Goal: Communication & Community: Answer question/provide support

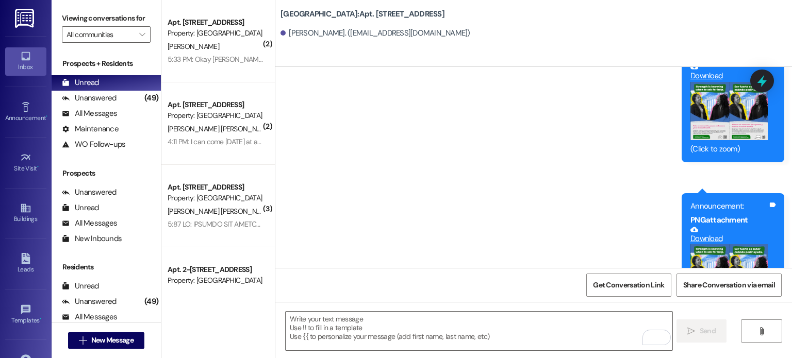
scroll to position [14915, 0]
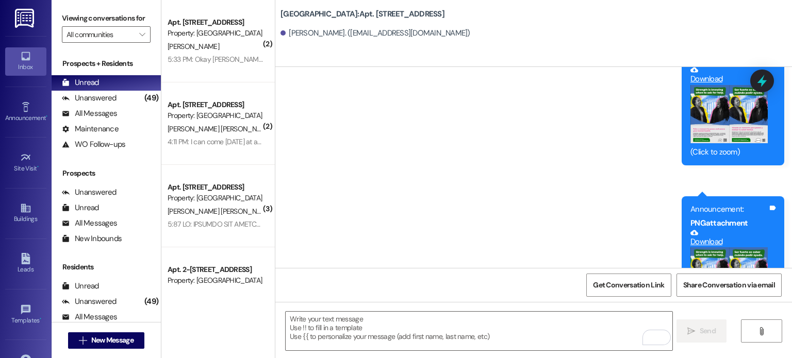
click at [28, 17] on img at bounding box center [25, 18] width 21 height 19
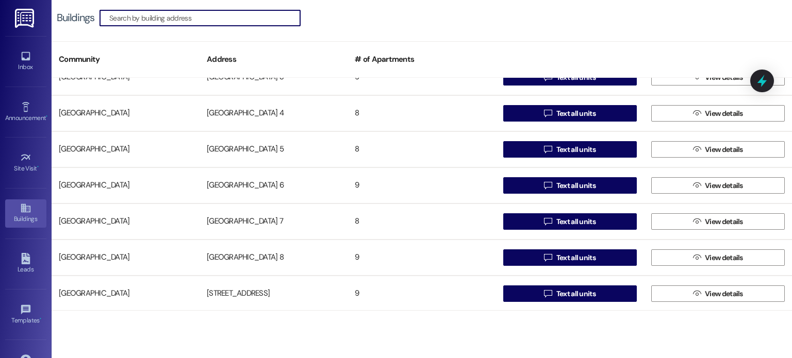
scroll to position [773, 0]
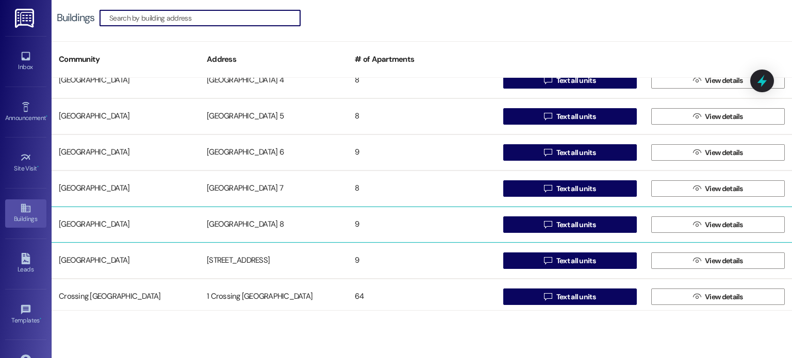
click at [255, 220] on div "[GEOGRAPHIC_DATA] 8" at bounding box center [273, 224] width 148 height 21
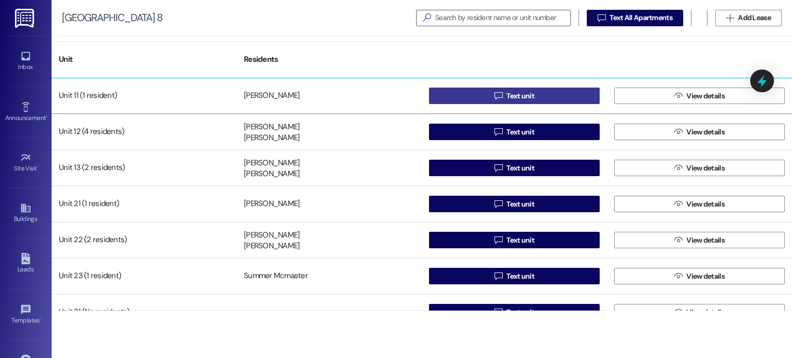
click at [470, 90] on button " Text unit" at bounding box center [514, 96] width 171 height 16
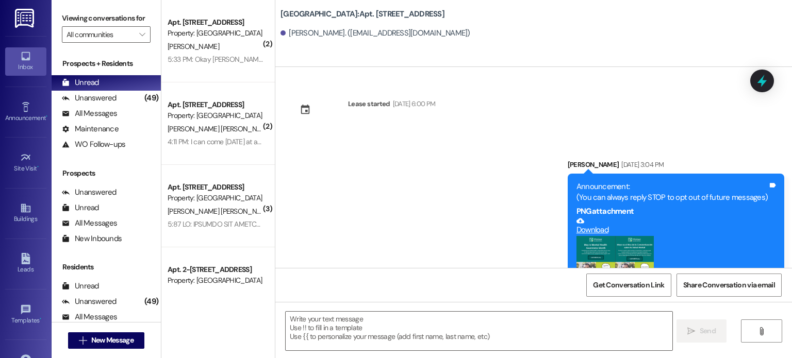
scroll to position [4486, 0]
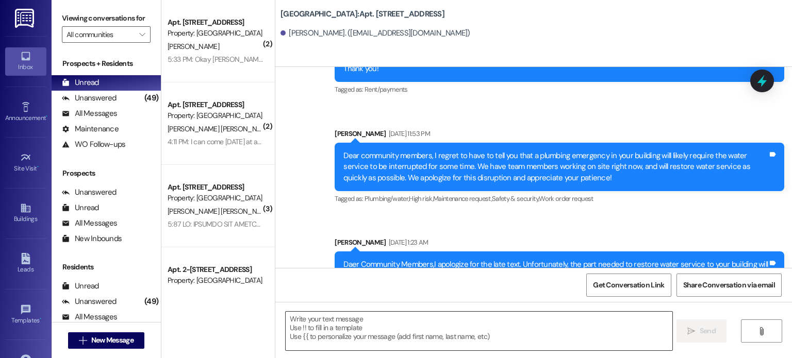
click at [315, 325] on textarea at bounding box center [479, 331] width 386 height 39
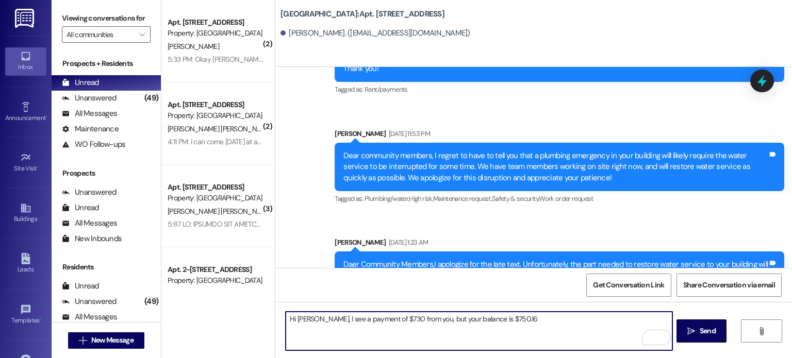
click at [414, 320] on textarea "Hi [PERSON_NAME], I see a payment of $730 from you, but your balance is $750.16" at bounding box center [479, 331] width 386 height 39
click at [314, 320] on textarea "Hi [PERSON_NAME], I see a payment of $730 from you, but your balance is $750.16" at bounding box center [479, 331] width 386 height 39
click at [370, 328] on textarea "Hi [PERSON_NAME], [PERSON_NAME] told me you dropped off your rent payment [DATE…" at bounding box center [479, 331] width 386 height 39
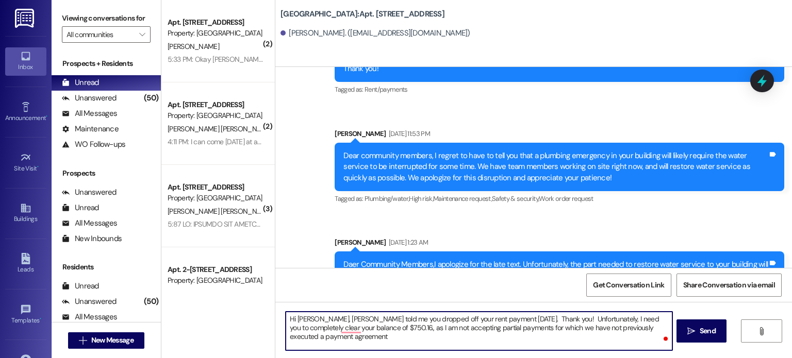
click at [322, 336] on textarea "Hi [PERSON_NAME], [PERSON_NAME] told me you dropped off your rent payment [DATE…" at bounding box center [479, 331] width 386 height 39
click at [315, 337] on textarea "Hi [PERSON_NAME], [PERSON_NAME] told me you dropped off your rent payment [DATE…" at bounding box center [479, 331] width 386 height 39
click at [464, 336] on textarea "Hi [PERSON_NAME], [PERSON_NAME] told me you dropped off your rent payment [DATE…" at bounding box center [479, 331] width 386 height 39
click at [496, 335] on textarea "Hi [PERSON_NAME], [PERSON_NAME] told me you dropped off your rent payment [DATE…" at bounding box center [479, 331] width 386 height 39
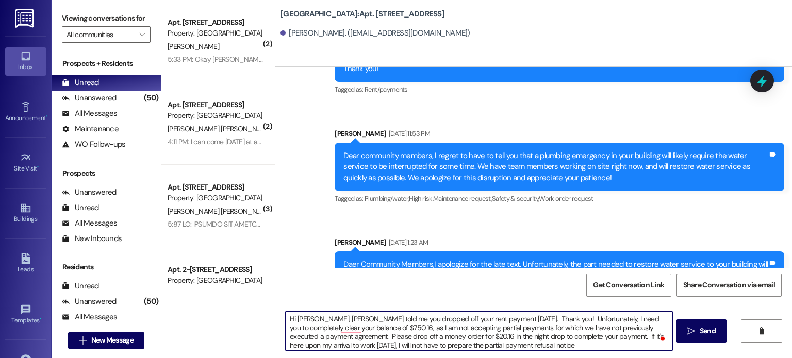
click at [494, 338] on textarea "Hi [PERSON_NAME], [PERSON_NAME] told me you dropped off your rent payment [DATE…" at bounding box center [479, 331] width 386 height 39
click at [534, 345] on textarea "Hi [PERSON_NAME], [PERSON_NAME] told me you dropped off your rent payment [DATE…" at bounding box center [479, 331] width 386 height 39
click at [433, 344] on textarea "Hi [PERSON_NAME], [PERSON_NAME] told me you dropped off your rent payment [DATE…" at bounding box center [479, 331] width 386 height 39
drag, startPoint x: 504, startPoint y: 328, endPoint x: 512, endPoint y: 326, distance: 8.6
click at [512, 326] on textarea "Hi [PERSON_NAME], [PERSON_NAME] told me you dropped off your rent payment [DATE…" at bounding box center [479, 331] width 386 height 39
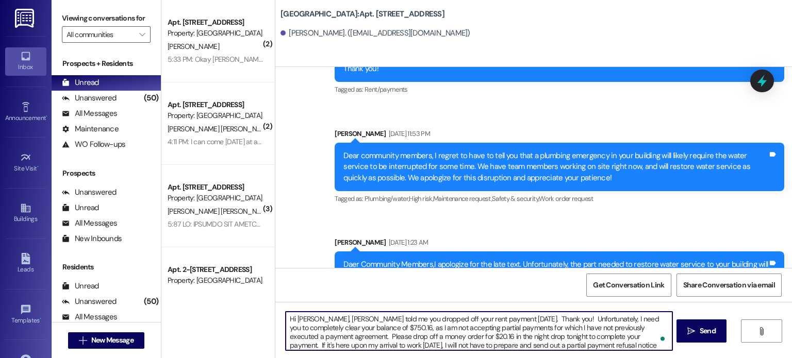
click at [599, 327] on textarea "Hi [PERSON_NAME], [PERSON_NAME] told me you dropped off your rent payment [DATE…" at bounding box center [479, 331] width 386 height 39
click at [570, 344] on textarea "Hi [PERSON_NAME], [PERSON_NAME] told me you dropped off your rent payment [DATE…" at bounding box center [479, 331] width 386 height 39
type textarea "Hi [PERSON_NAME], [PERSON_NAME] told me you dropped off your rent payment [DATE…"
click at [697, 323] on button " Send" at bounding box center [701, 331] width 50 height 23
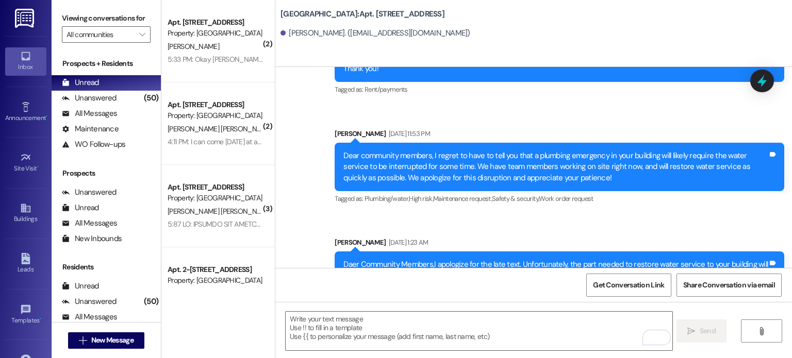
drag, startPoint x: 21, startPoint y: 14, endPoint x: 43, endPoint y: 15, distance: 22.2
click at [21, 14] on img at bounding box center [25, 18] width 21 height 19
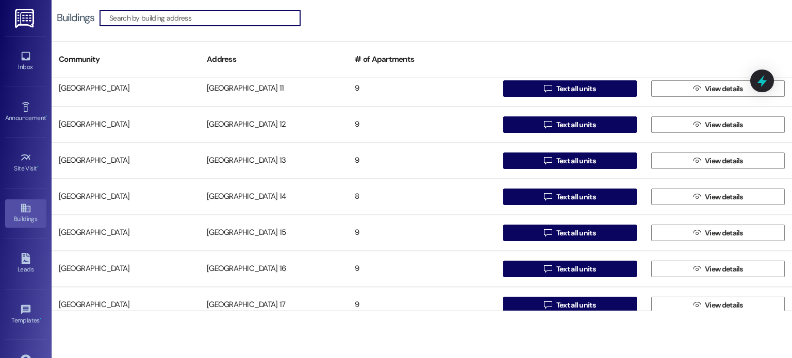
scroll to position [206, 0]
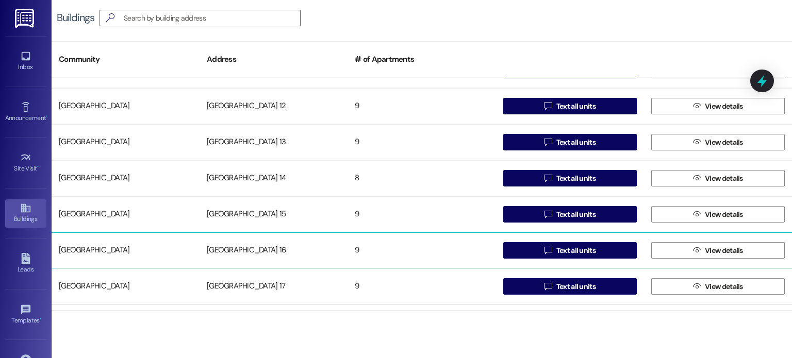
click at [260, 252] on div "[GEOGRAPHIC_DATA] 16" at bounding box center [273, 250] width 148 height 21
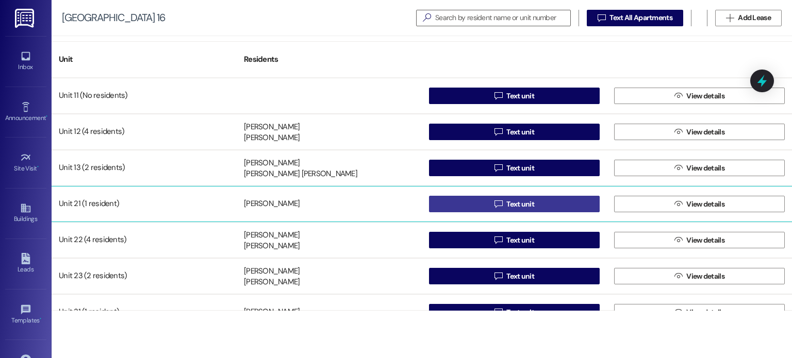
click at [456, 201] on button " Text unit" at bounding box center [514, 204] width 171 height 16
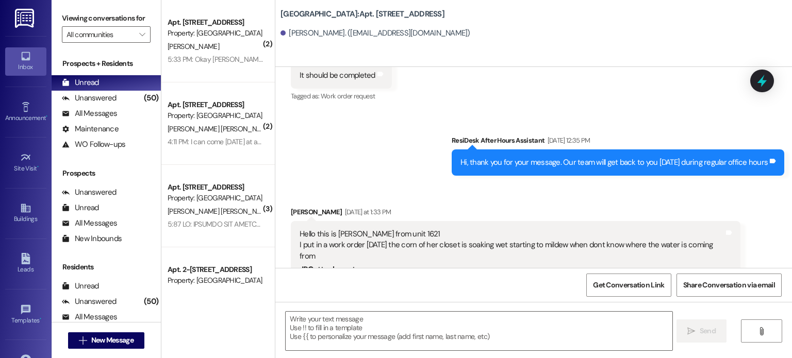
scroll to position [33226, 0]
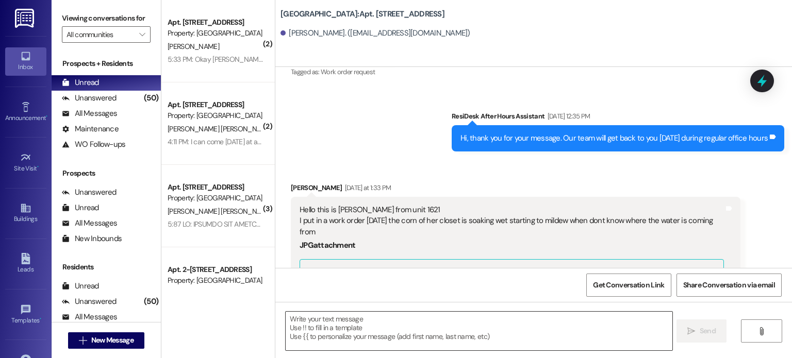
click at [328, 319] on textarea at bounding box center [479, 331] width 386 height 39
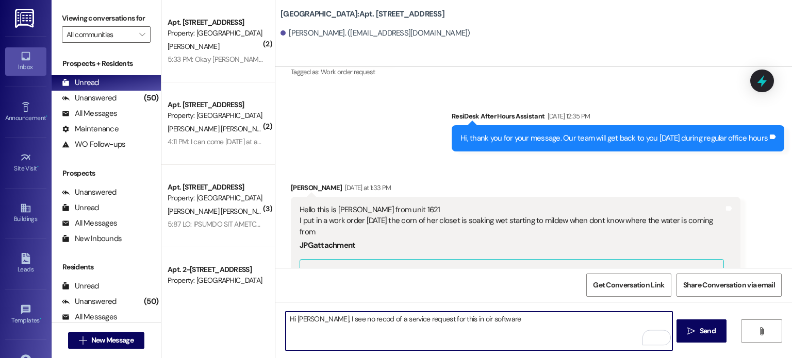
click at [457, 320] on textarea "Hi [PERSON_NAME], I see no recod of a service request for this in oir software" at bounding box center [479, 331] width 386 height 39
click at [453, 320] on textarea "Hi [PERSON_NAME], I see no recod of a service request for this in oir software" at bounding box center [479, 331] width 386 height 39
click at [354, 319] on textarea "Hi [PERSON_NAME], I see no recod of a service request for this in our software" at bounding box center [479, 331] width 386 height 39
drag, startPoint x: 434, startPoint y: 319, endPoint x: 445, endPoint y: 318, distance: 10.9
click at [445, 318] on textarea "Hi [PERSON_NAME], I see no record of a service request for this in our software" at bounding box center [479, 331] width 386 height 39
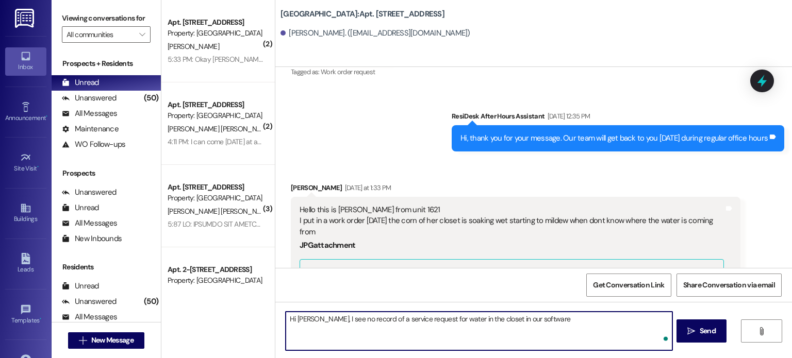
click at [542, 318] on textarea "Hi [PERSON_NAME], I see no record of a service request for water in the closet …" at bounding box center [479, 331] width 386 height 39
click at [619, 318] on textarea "Hi [PERSON_NAME], I see no record of a service request for water in the closet …" at bounding box center [479, 331] width 386 height 39
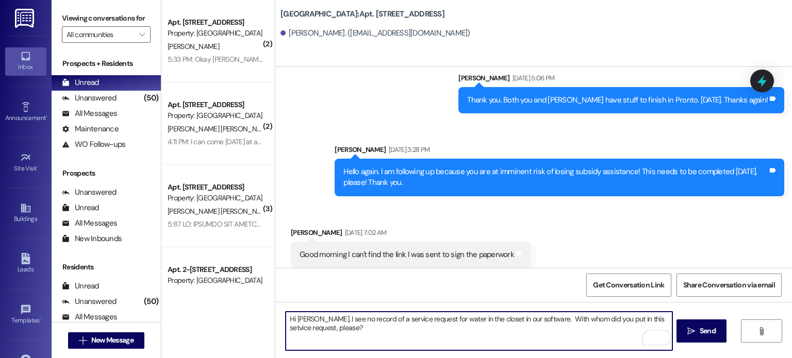
scroll to position [32916, 0]
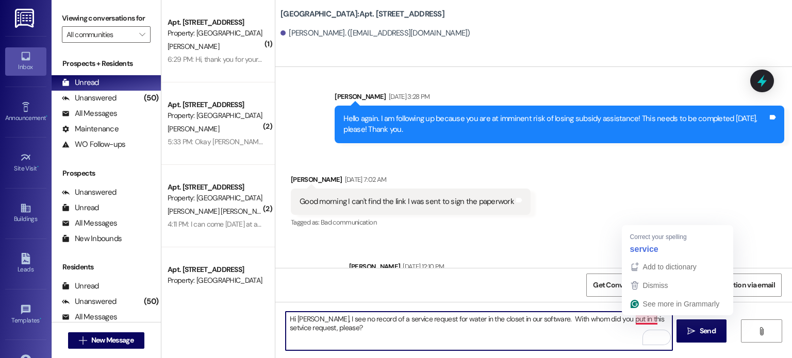
click at [640, 319] on textarea "Hi [PERSON_NAME], I see no record of a service request for water in the closet …" at bounding box center [479, 331] width 386 height 39
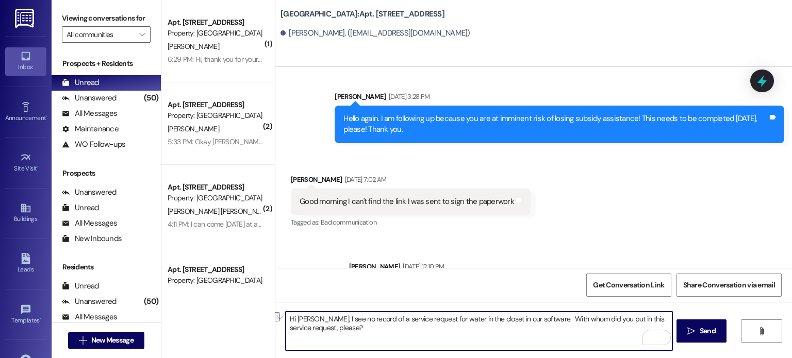
drag, startPoint x: 599, startPoint y: 320, endPoint x: 614, endPoint y: 321, distance: 15.5
click at [614, 321] on textarea "Hi [PERSON_NAME], I see no record of a service request for water in the closet …" at bounding box center [479, 331] width 386 height 39
click at [341, 327] on textarea "Hi [PERSON_NAME], I see no record of a service request for water in the closet …" at bounding box center [479, 331] width 386 height 39
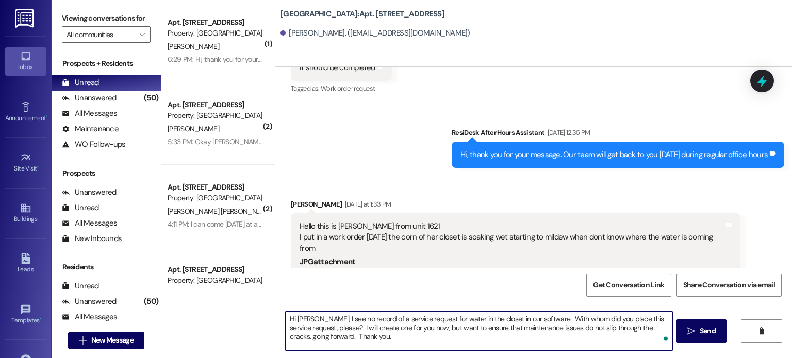
scroll to position [33226, 0]
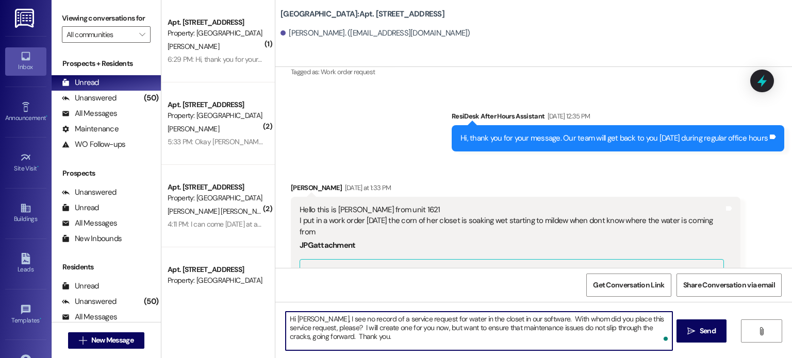
type textarea "Hi [PERSON_NAME], I see no record of a service request for water in the closet …"
